Goal: Transaction & Acquisition: Purchase product/service

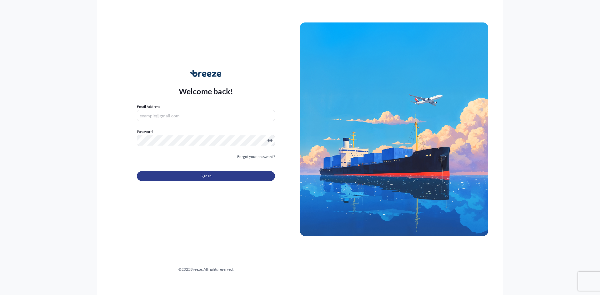
type input "[EMAIL_ADDRESS][DOMAIN_NAME]"
click at [246, 176] on button "Sign In" at bounding box center [206, 176] width 138 height 10
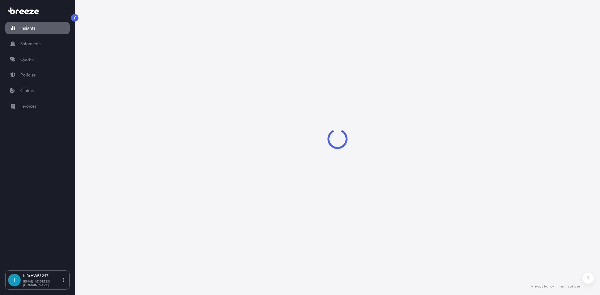
select select "2025"
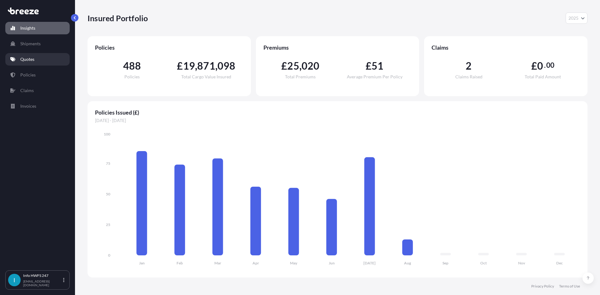
click at [35, 57] on link "Quotes" at bounding box center [37, 59] width 64 height 12
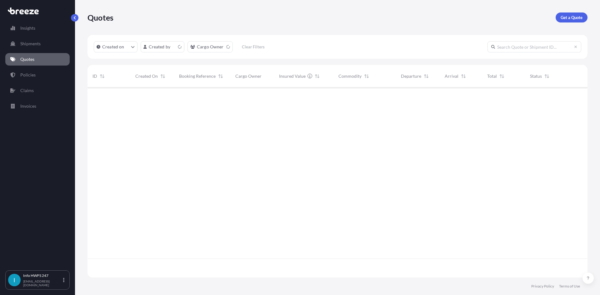
scroll to position [189, 495]
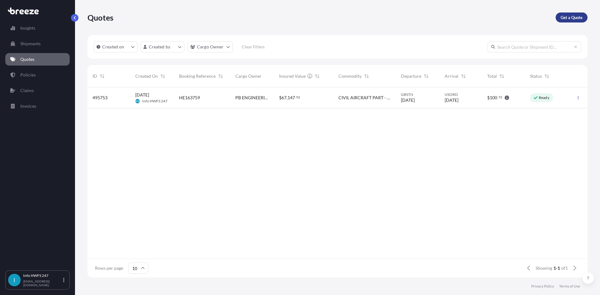
click at [565, 19] on p "Get a Quote" at bounding box center [571, 17] width 22 height 6
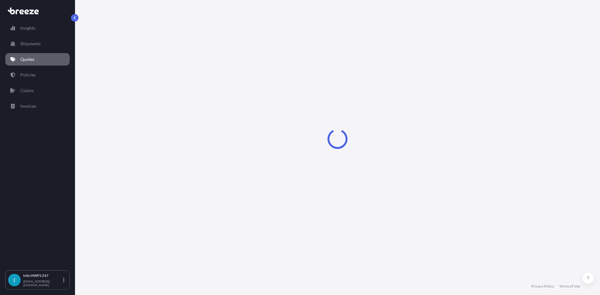
select select "Road"
select select "Air"
select select "1"
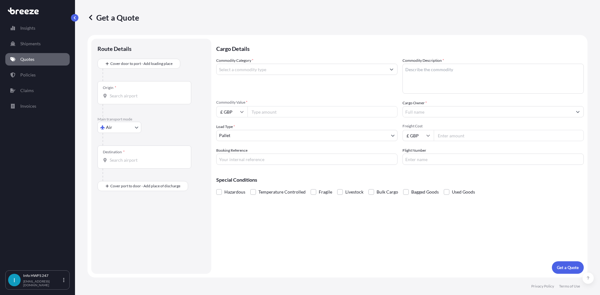
click at [142, 58] on div "Route Details" at bounding box center [150, 52] width 107 height 14
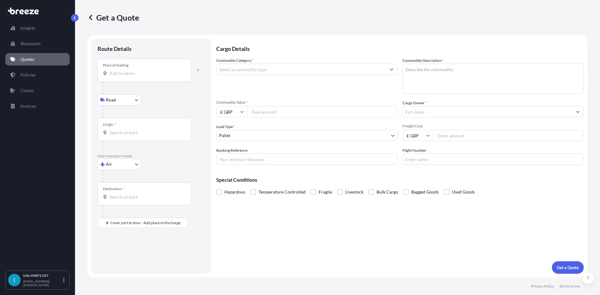
click at [137, 77] on div "Place of loading" at bounding box center [144, 70] width 94 height 23
click at [137, 77] on input "Place of loading" at bounding box center [147, 73] width 74 height 6
click at [145, 65] on div "Place of loading" at bounding box center [144, 70] width 94 height 23
click at [145, 70] on input "Place of loading" at bounding box center [147, 73] width 74 height 6
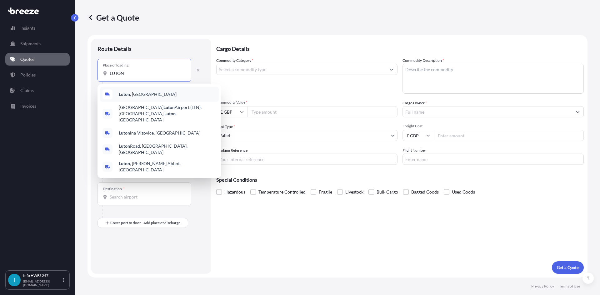
click at [159, 93] on div "[GEOGRAPHIC_DATA] , [GEOGRAPHIC_DATA]" at bounding box center [159, 94] width 119 height 15
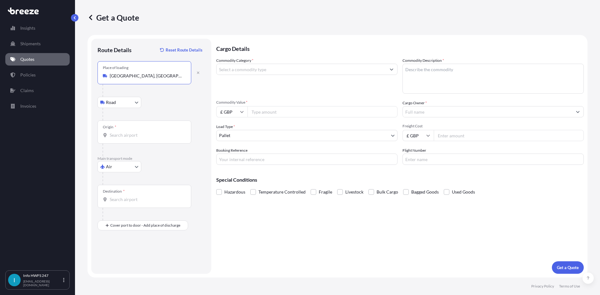
type input "[GEOGRAPHIC_DATA], [GEOGRAPHIC_DATA]"
click at [141, 129] on div "Origin *" at bounding box center [144, 132] width 94 height 23
click at [141, 132] on input "Origin *" at bounding box center [147, 135] width 74 height 6
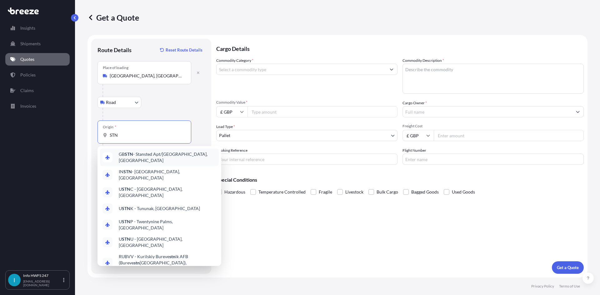
click at [136, 157] on span "GB STN - Stansted Apt/[GEOGRAPHIC_DATA], [GEOGRAPHIC_DATA]" at bounding box center [167, 157] width 97 height 12
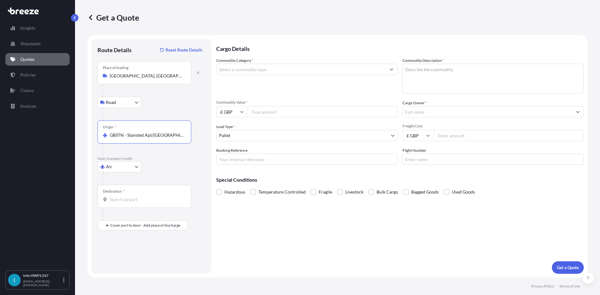
type input "GBSTN - Stansted Apt/[GEOGRAPHIC_DATA], [GEOGRAPHIC_DATA]"
click at [144, 195] on div "Destination *" at bounding box center [144, 196] width 94 height 23
click at [144, 196] on input "Destination *" at bounding box center [147, 199] width 74 height 6
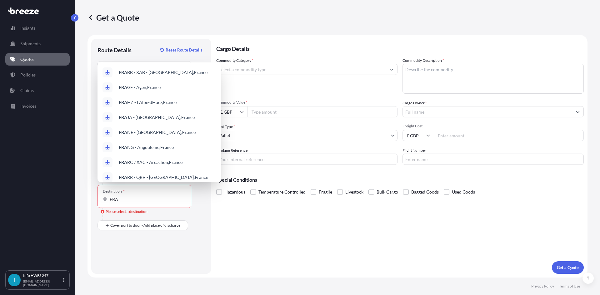
click at [108, 199] on div "FRA" at bounding box center [144, 199] width 83 height 6
click at [110, 199] on input "FRA" at bounding box center [147, 199] width 74 height 6
click at [110, 200] on input "FRA" at bounding box center [147, 199] width 74 height 6
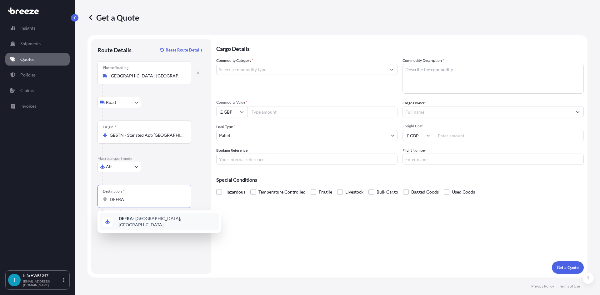
click at [168, 224] on div "DEFRA - [GEOGRAPHIC_DATA], [GEOGRAPHIC_DATA]" at bounding box center [159, 221] width 119 height 17
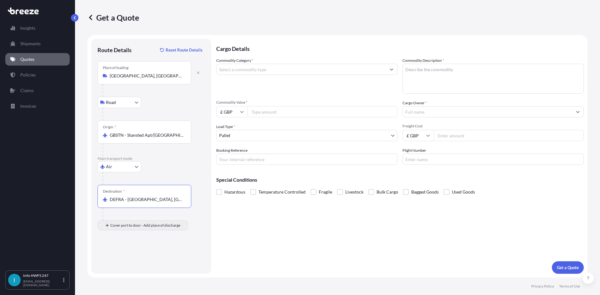
type input "DEFRA - [GEOGRAPHIC_DATA], [GEOGRAPHIC_DATA]"
click at [118, 260] on input "Place of Discharge" at bounding box center [147, 259] width 74 height 6
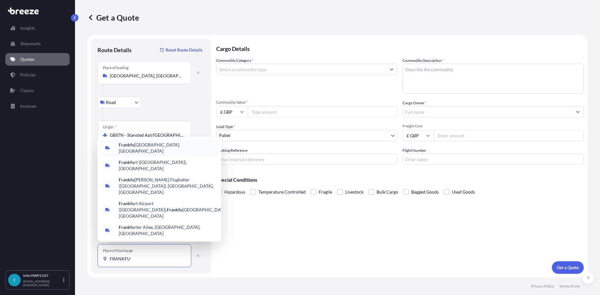
click at [190, 157] on div "[GEOGRAPHIC_DATA], [GEOGRAPHIC_DATA]" at bounding box center [159, 147] width 119 height 17
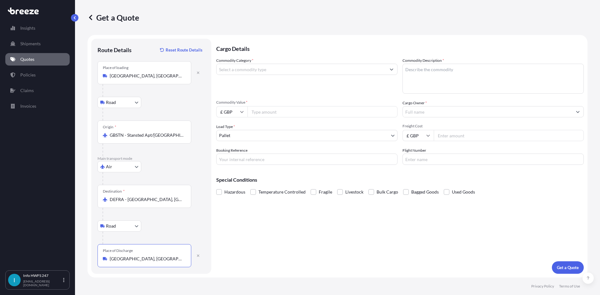
drag, startPoint x: 171, startPoint y: 260, endPoint x: 69, endPoint y: 260, distance: 102.1
click at [69, 260] on div "Insights Shipments Quotes Policies Claims Invoices I Info HWFS 247 [EMAIL_ADDRE…" at bounding box center [300, 147] width 600 height 295
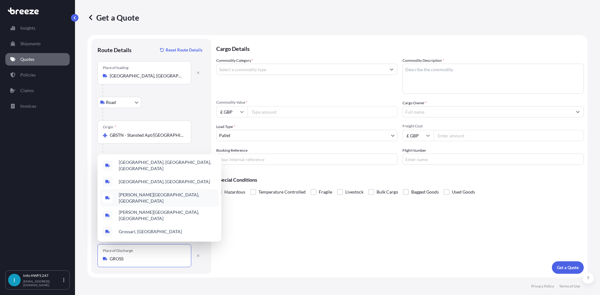
click at [169, 205] on div "[PERSON_NAME][GEOGRAPHIC_DATA], [GEOGRAPHIC_DATA]" at bounding box center [159, 197] width 119 height 17
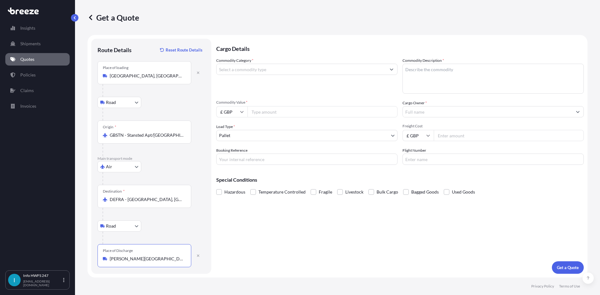
type input "[PERSON_NAME][GEOGRAPHIC_DATA], [GEOGRAPHIC_DATA]"
click at [268, 70] on input "Commodity Category *" at bounding box center [300, 69] width 169 height 11
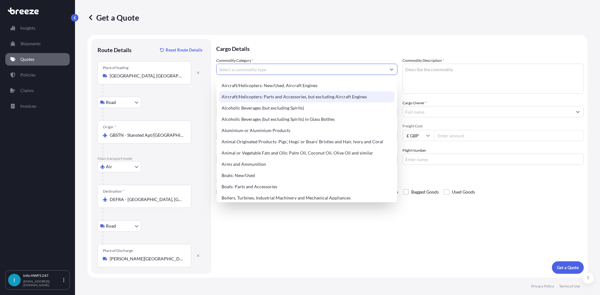
click at [271, 93] on div "Aircraft/Helicopters: Parts and Accessories, but excluding Aircraft Engines" at bounding box center [307, 96] width 176 height 11
type input "Aircraft/Helicopters: Parts and Accessories, but excluding Aircraft Engines"
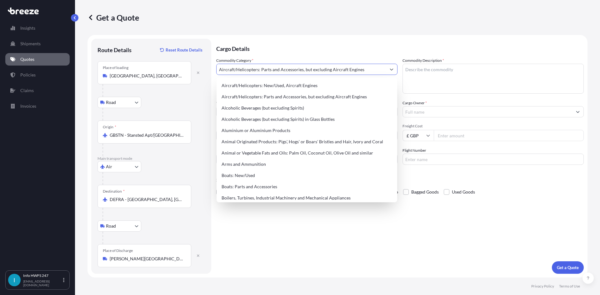
click at [489, 75] on textarea "Commodity Description *" at bounding box center [492, 79] width 181 height 30
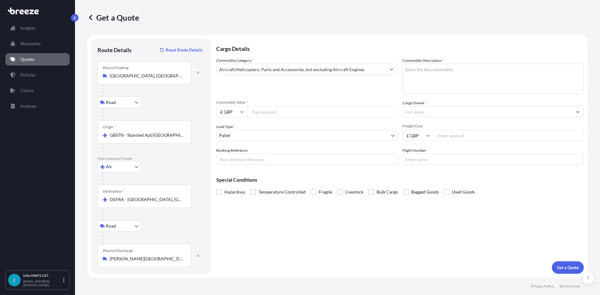
drag, startPoint x: 268, startPoint y: 237, endPoint x: 265, endPoint y: 222, distance: 14.7
click at [266, 233] on div "Cargo Details Commodity Category * Aircraft/Helicopters: Parts and Accessories,…" at bounding box center [399, 156] width 367 height 235
click at [442, 75] on textarea "Commodity Description *" at bounding box center [492, 79] width 181 height 30
paste textarea "CIVIL AIRCRAFT PART - ACTUATOR,NLG EXTENSION RETRACTION"
type textarea "CIVIL AIRCRAFT PART - ACTUATOR,NLG EXTENSION RETRACTION"
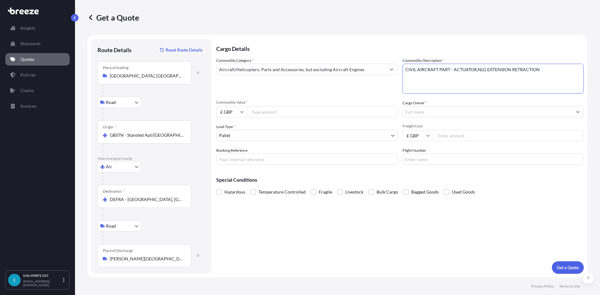
click at [231, 113] on input "£ GBP" at bounding box center [231, 111] width 31 height 11
click at [231, 154] on div "$ USD" at bounding box center [232, 155] width 26 height 12
type input "$ USD"
click at [277, 111] on input "Commodity Value *" at bounding box center [322, 111] width 150 height 11
paste input "45142.00"
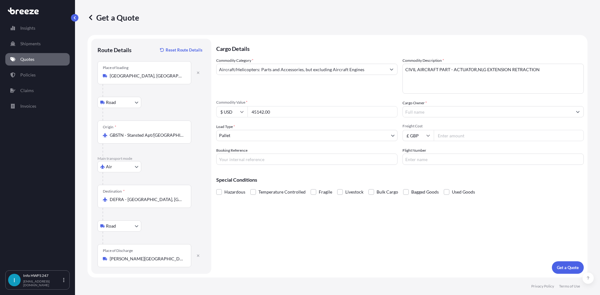
type input "45142.00"
click at [445, 112] on input "Cargo Owner *" at bounding box center [487, 111] width 169 height 11
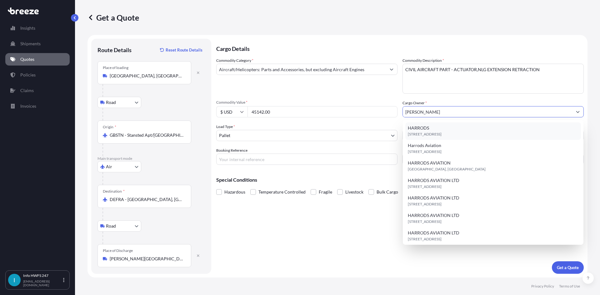
click at [445, 129] on div "[STREET_ADDRESS]" at bounding box center [493, 130] width 176 height 17
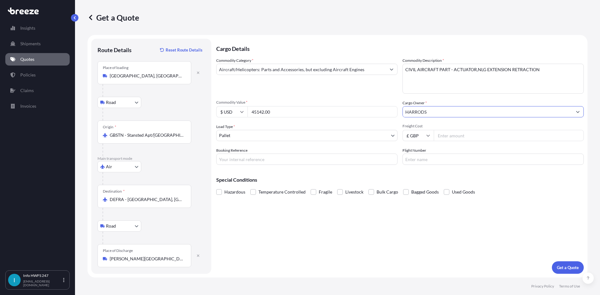
type input "HARRODS"
click at [336, 160] on input "Booking Reference" at bounding box center [306, 159] width 181 height 11
drag, startPoint x: 272, startPoint y: 159, endPoint x: 303, endPoint y: 166, distance: 31.2
click at [272, 159] on input "Booking Reference" at bounding box center [306, 159] width 181 height 11
paste input "HE164349"
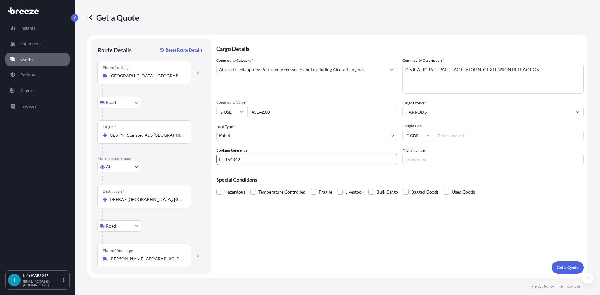
type input "HE164349"
click at [445, 156] on input "Flight Number" at bounding box center [492, 159] width 181 height 11
type input "DHL"
click at [560, 264] on button "Get a Quote" at bounding box center [568, 267] width 32 height 12
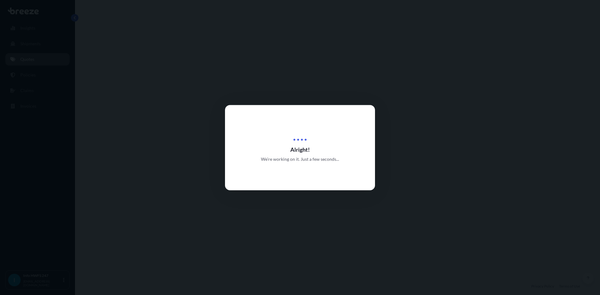
select select "Road"
select select "Air"
select select "Road"
select select "1"
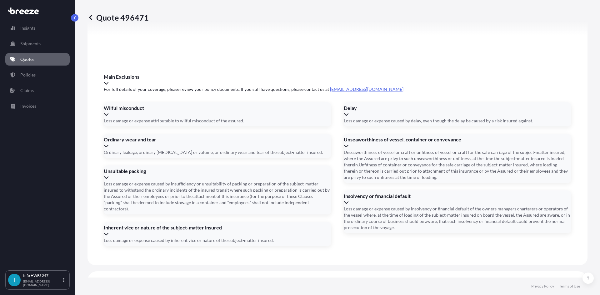
scroll to position [814, 0]
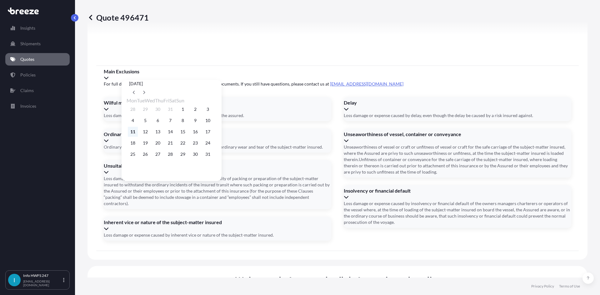
click at [130, 132] on button "11" at bounding box center [133, 132] width 10 height 10
type input "[DATE]"
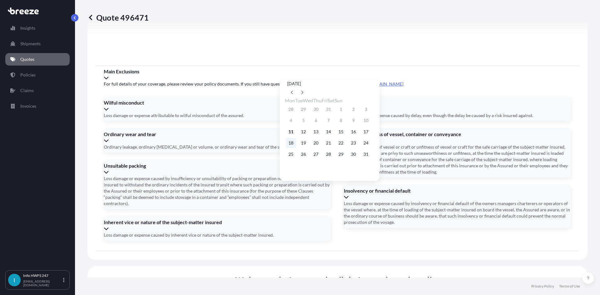
click at [290, 143] on button "18" at bounding box center [291, 143] width 10 height 10
type input "[DATE]"
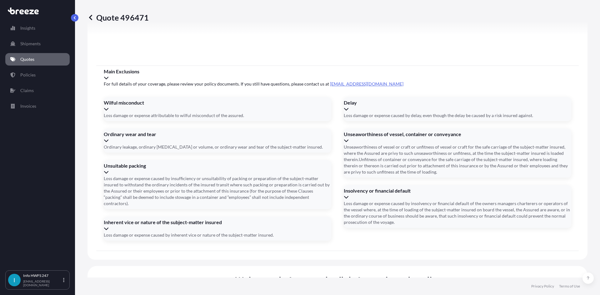
paste input "2749778426"
type input "2749778426"
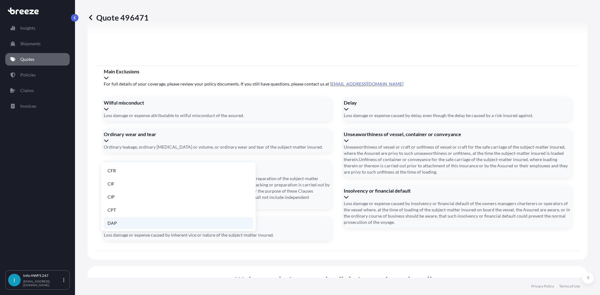
click at [134, 220] on li "DAP" at bounding box center [178, 223] width 149 height 12
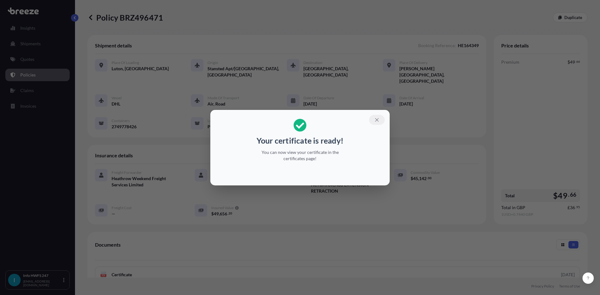
click at [375, 120] on icon "button" at bounding box center [377, 120] width 6 height 6
